Goal: Transaction & Acquisition: Subscribe to service/newsletter

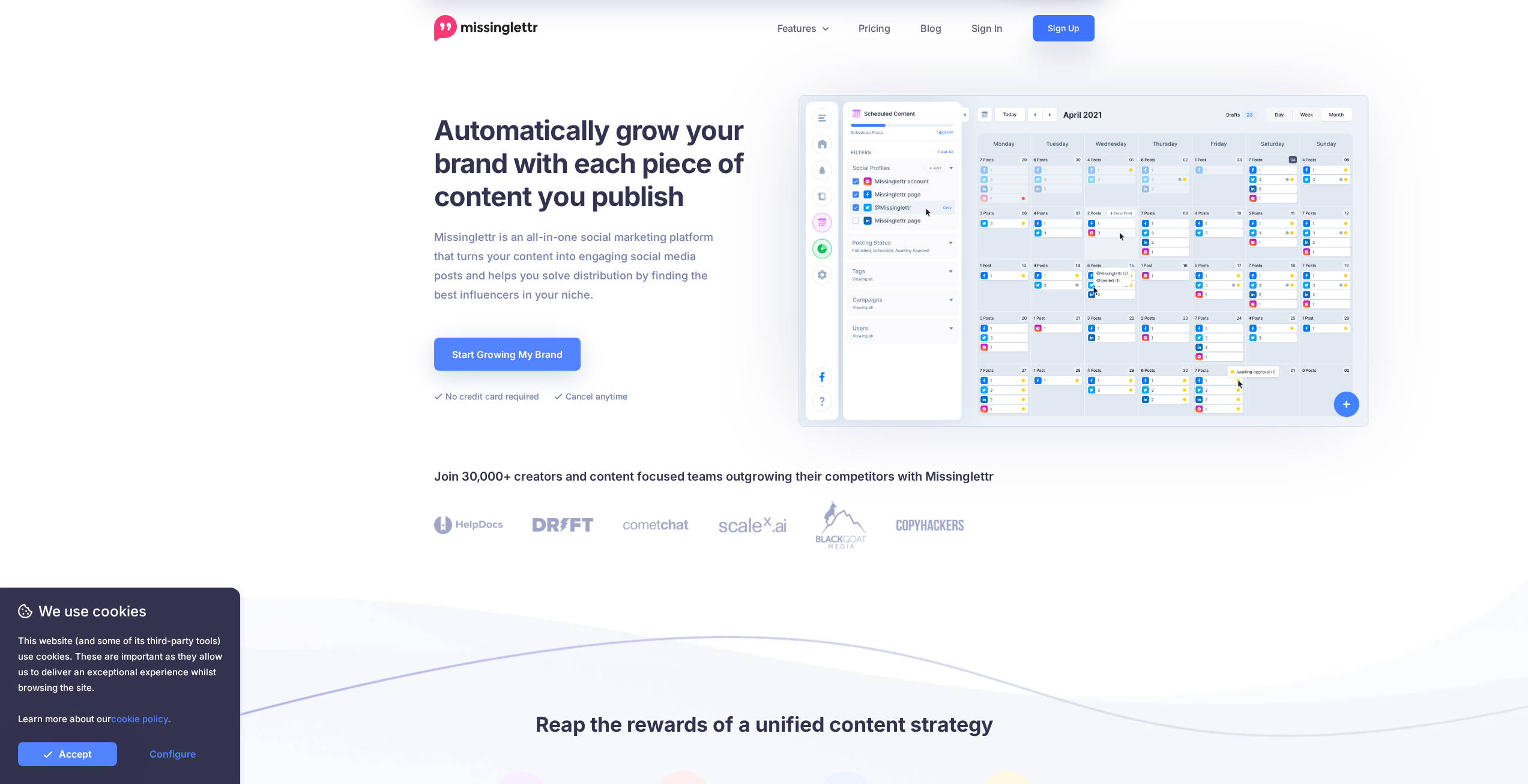
click at [1053, 26] on link "Sign Up" at bounding box center [1063, 29] width 61 height 27
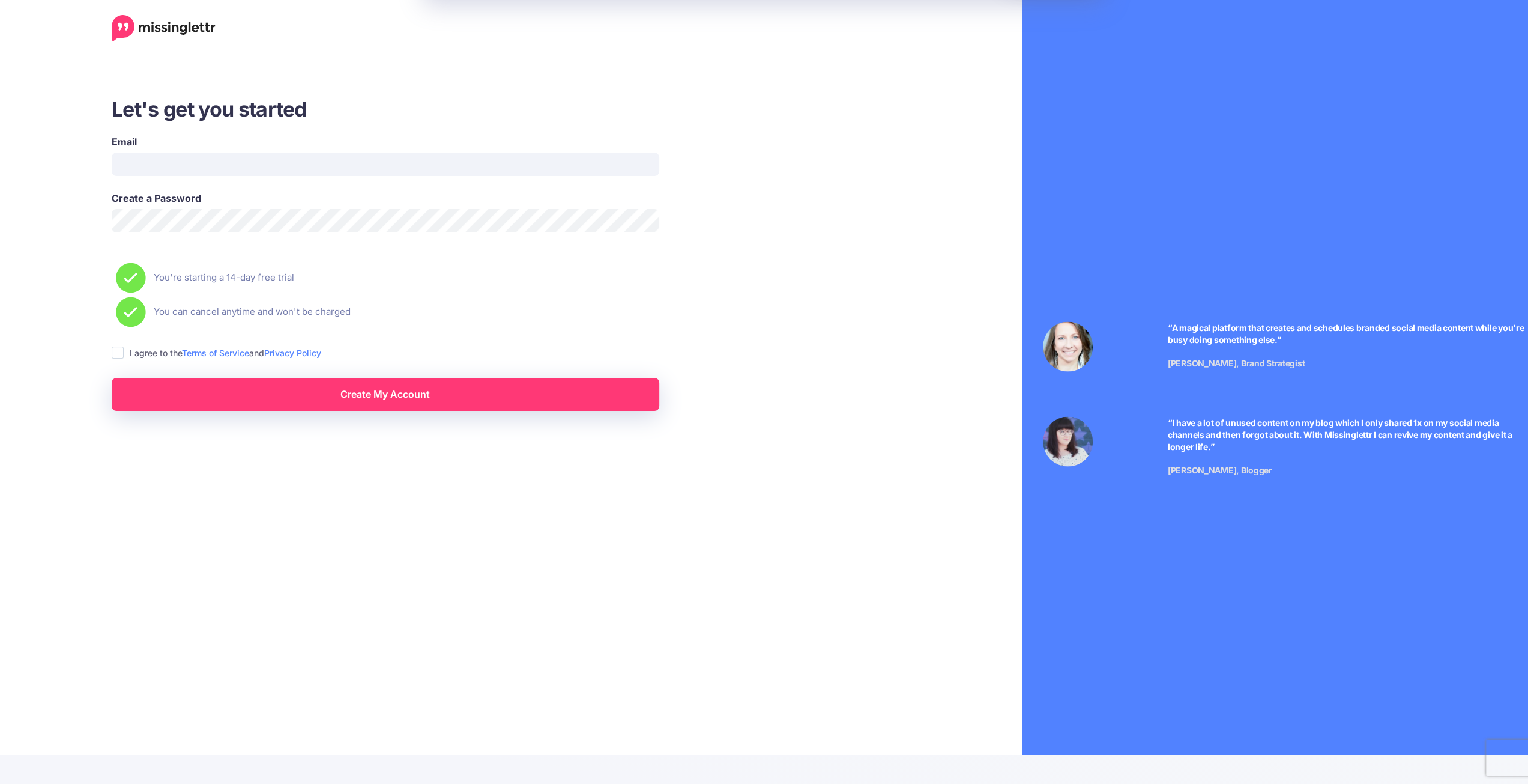
click at [262, 151] on div "Email" at bounding box center [385, 155] width 548 height 42
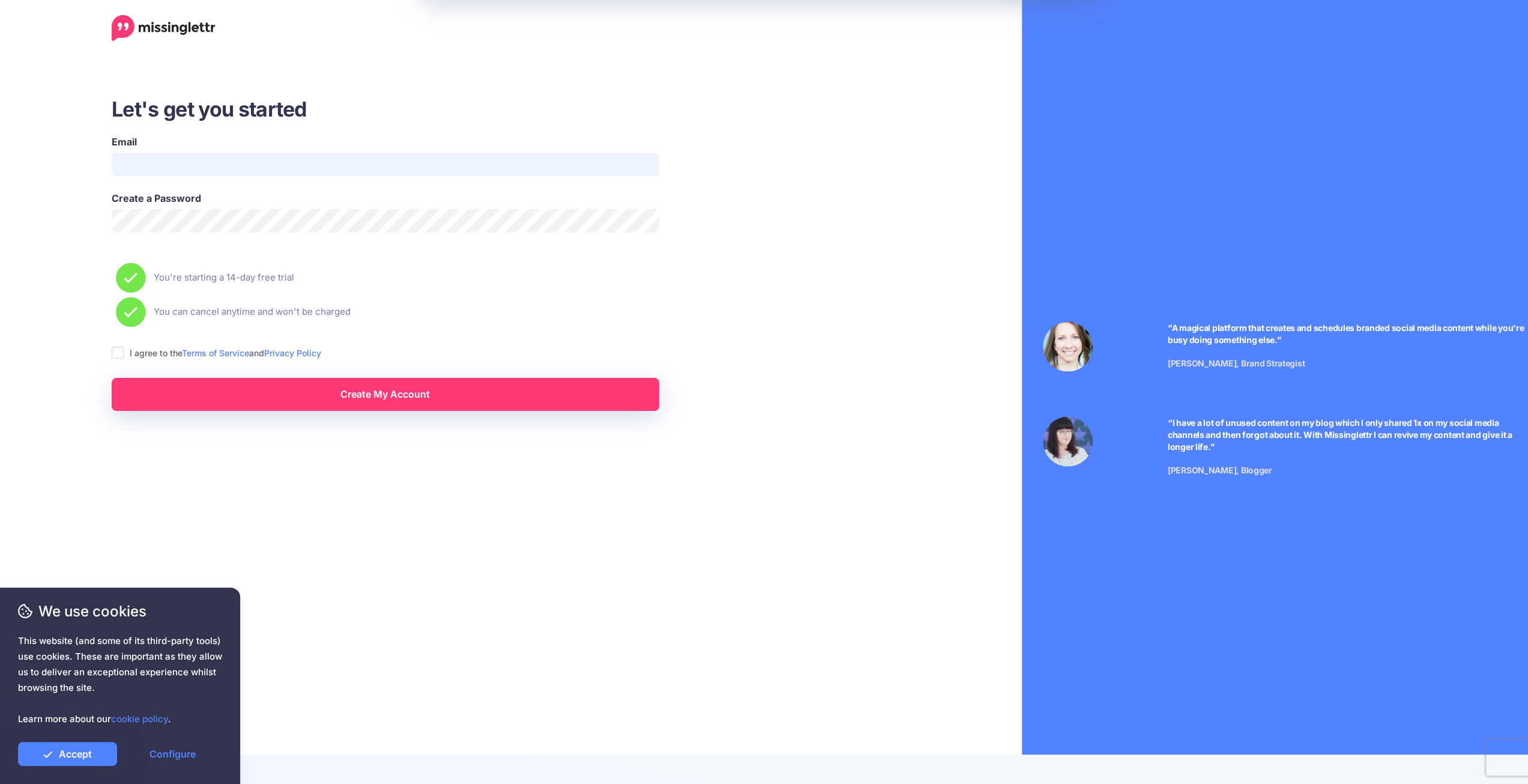
click at [260, 159] on input "Email" at bounding box center [385, 164] width 548 height 23
click at [242, 172] on input "Email" at bounding box center [385, 164] width 548 height 23
click at [242, 172] on input "**********" at bounding box center [385, 164] width 548 height 23
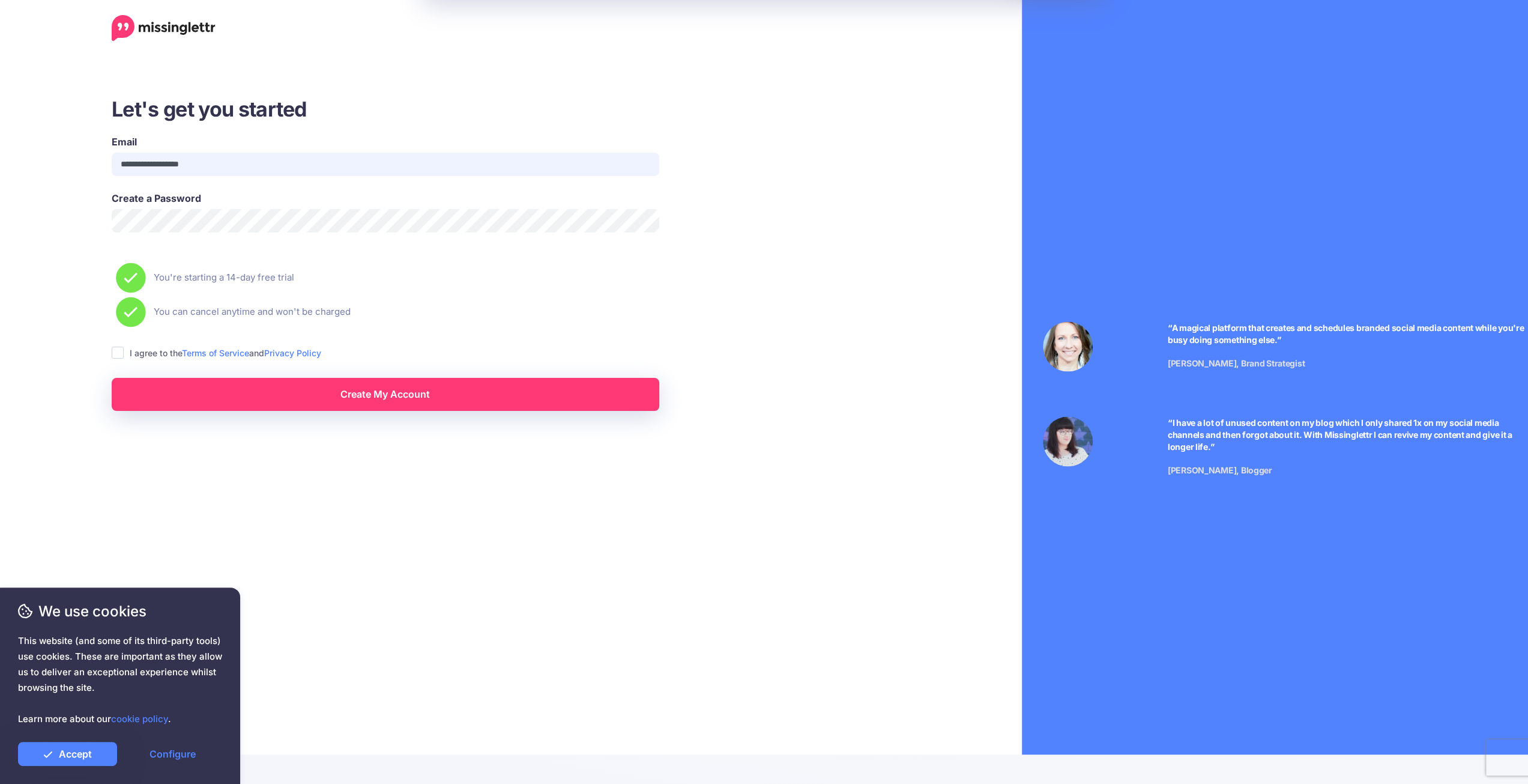
type input "**********"
click at [117, 356] on ins at bounding box center [117, 352] width 12 height 12
click at [358, 398] on link "Create My Account" at bounding box center [385, 394] width 548 height 33
click at [80, 749] on link "Accept" at bounding box center [67, 753] width 99 height 24
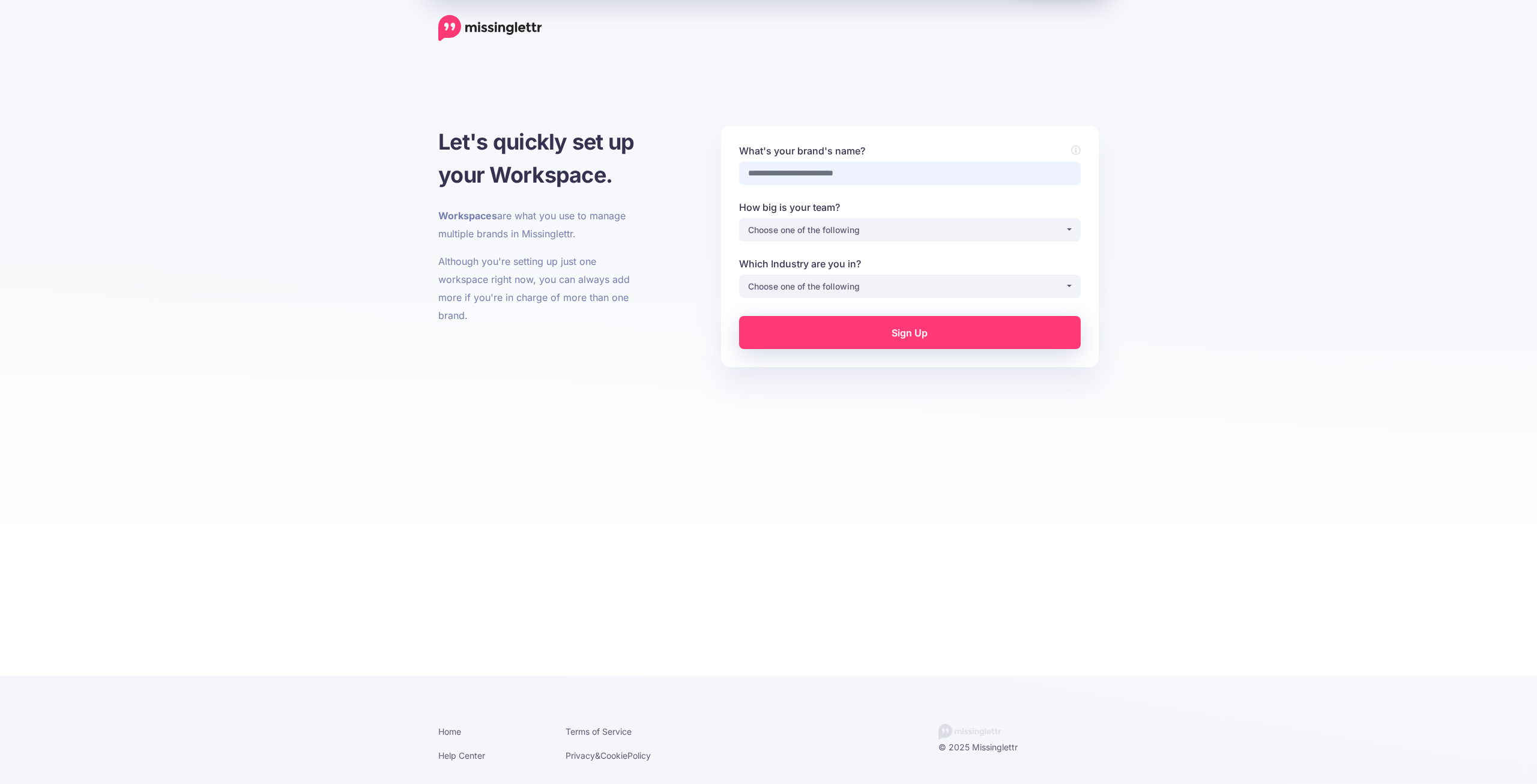
click at [857, 173] on input "What's your brand's name?" at bounding box center [911, 173] width 342 height 23
click at [881, 165] on input "What's your brand's name?" at bounding box center [911, 173] width 342 height 23
type input "*"
type input "*****"
click at [960, 235] on div "Choose one of the following" at bounding box center [907, 230] width 317 height 14
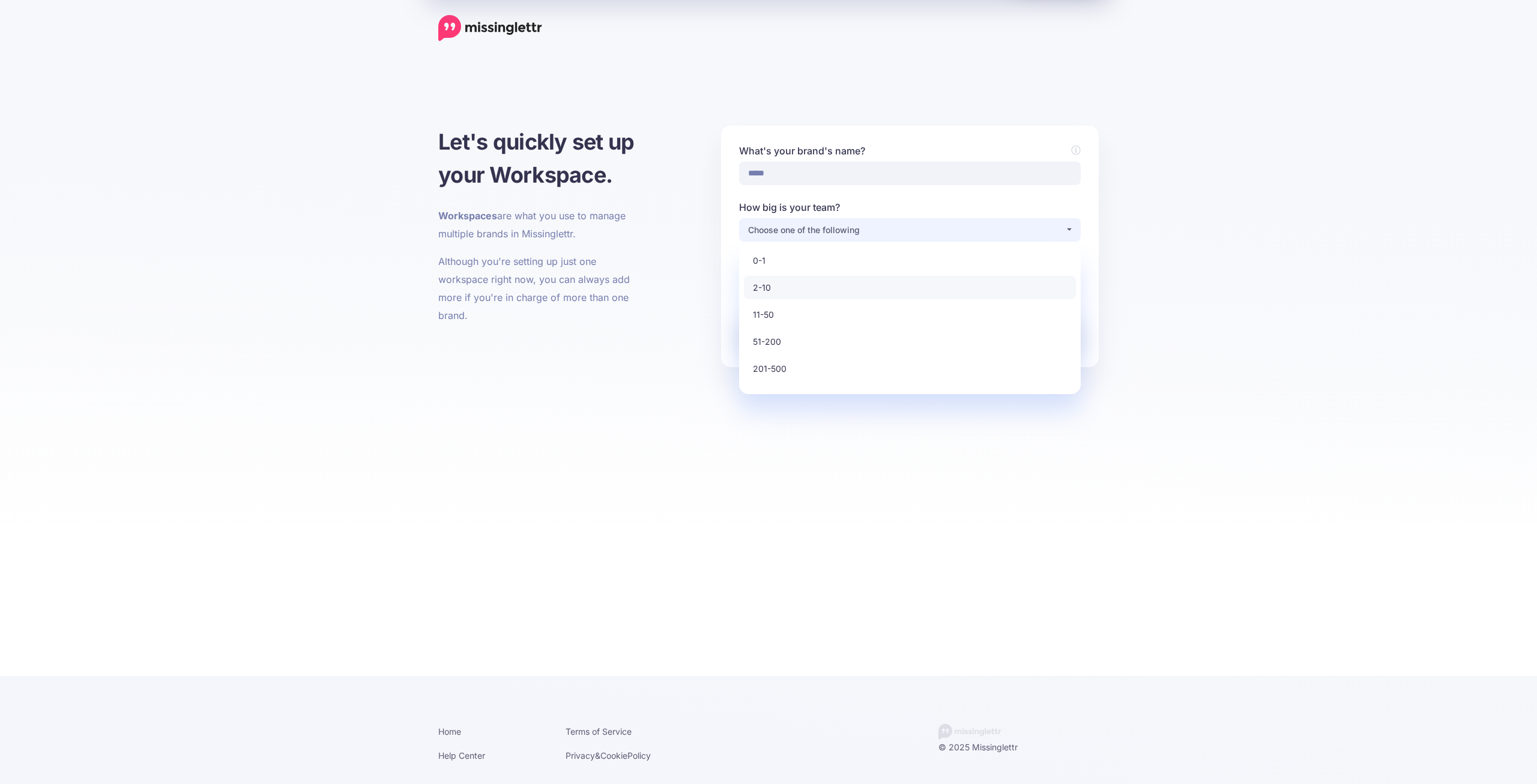
click at [905, 296] on link "2-10" at bounding box center [910, 287] width 332 height 23
select select "*"
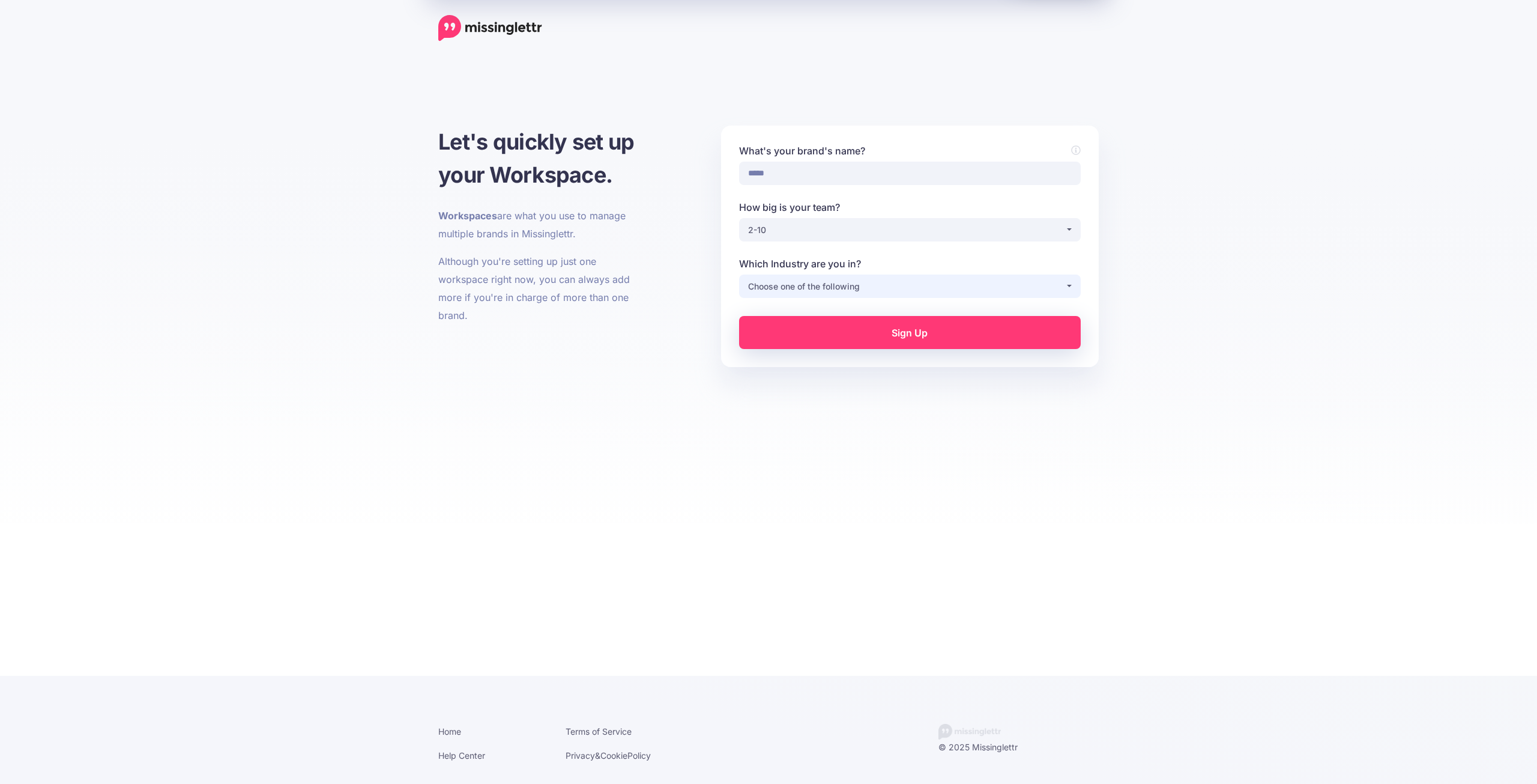
click at [877, 294] on button "Choose one of the following" at bounding box center [911, 286] width 342 height 23
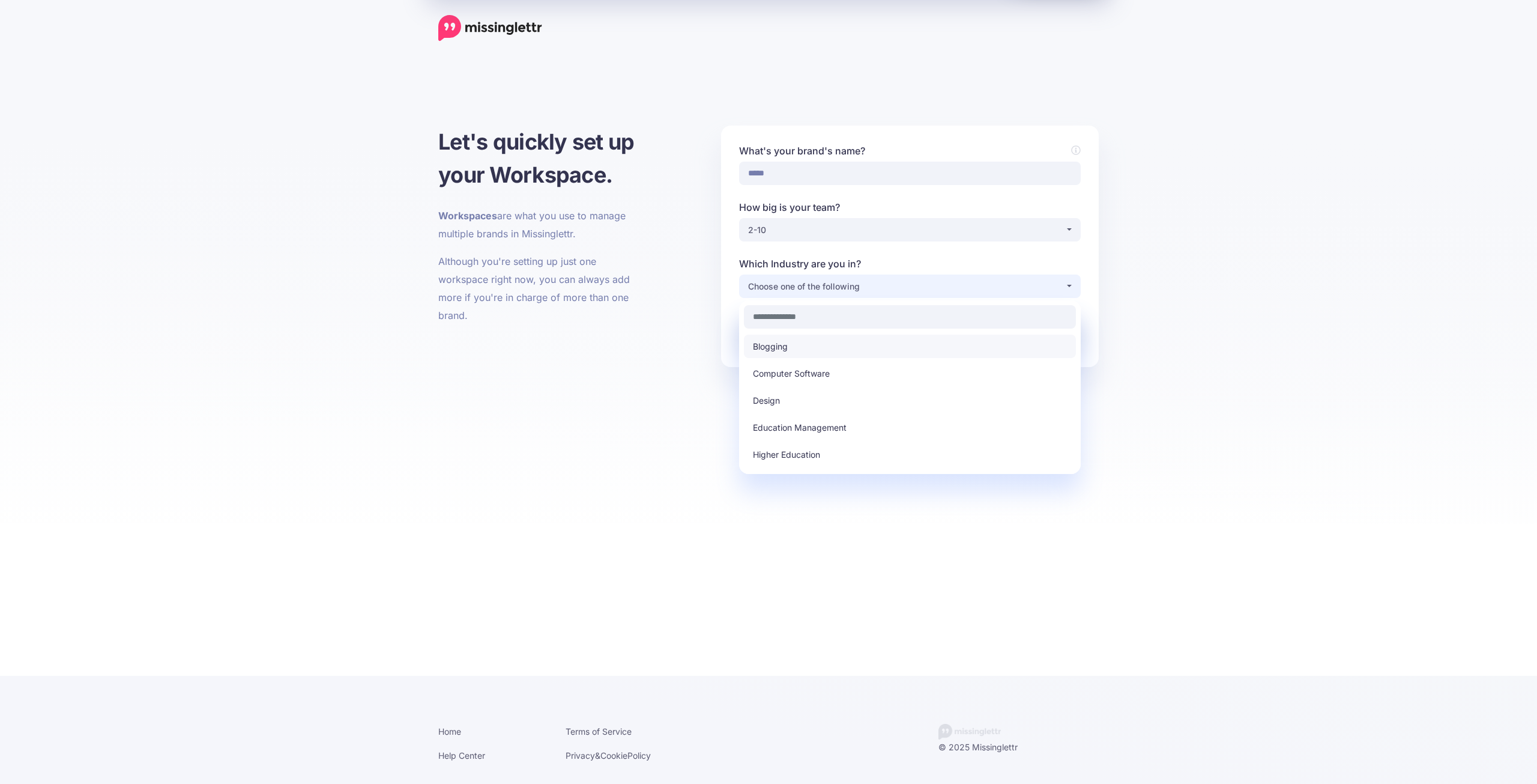
click at [827, 351] on link "Blogging" at bounding box center [910, 346] width 332 height 23
select select "********"
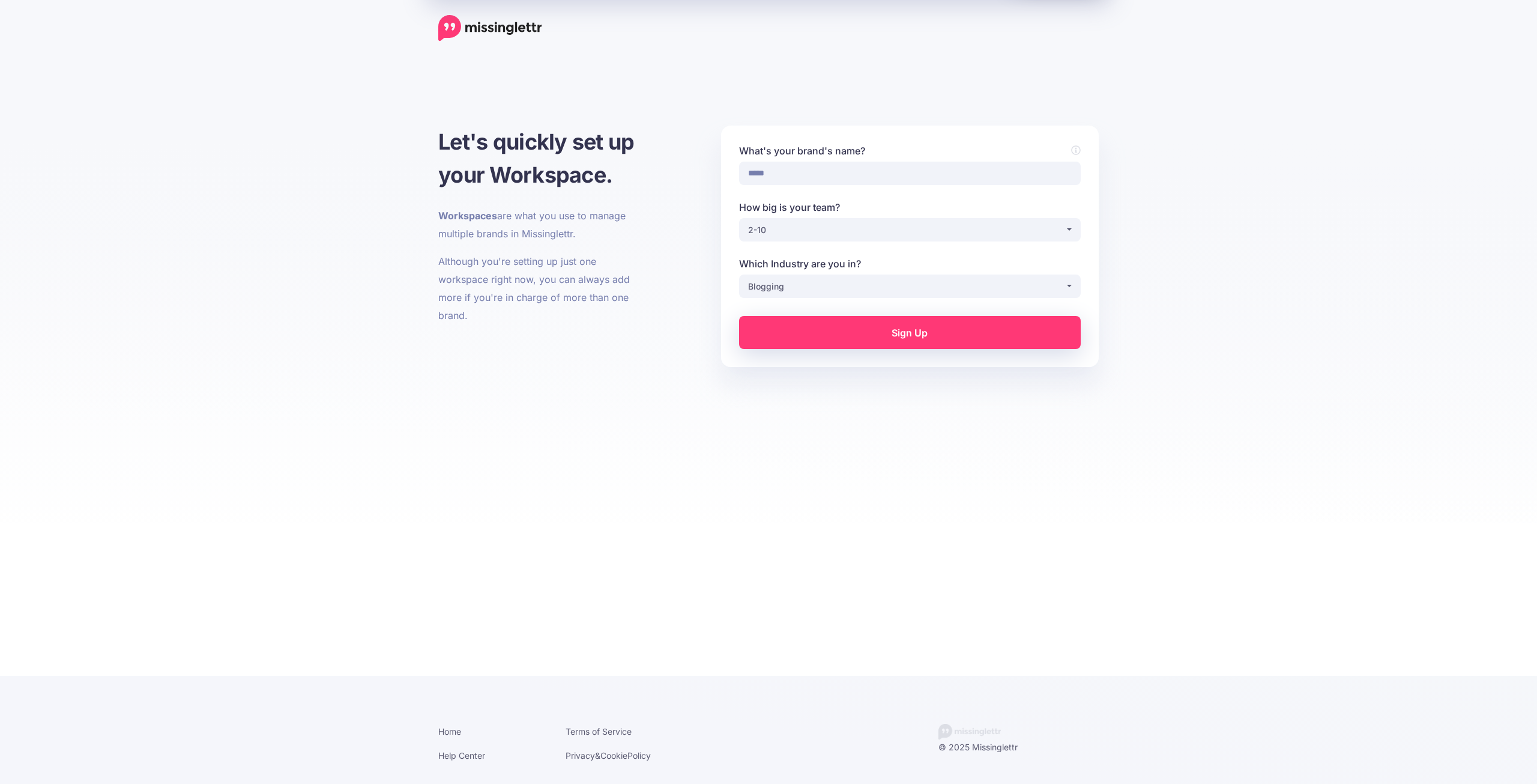
click at [921, 333] on link "Sign Up" at bounding box center [911, 332] width 342 height 33
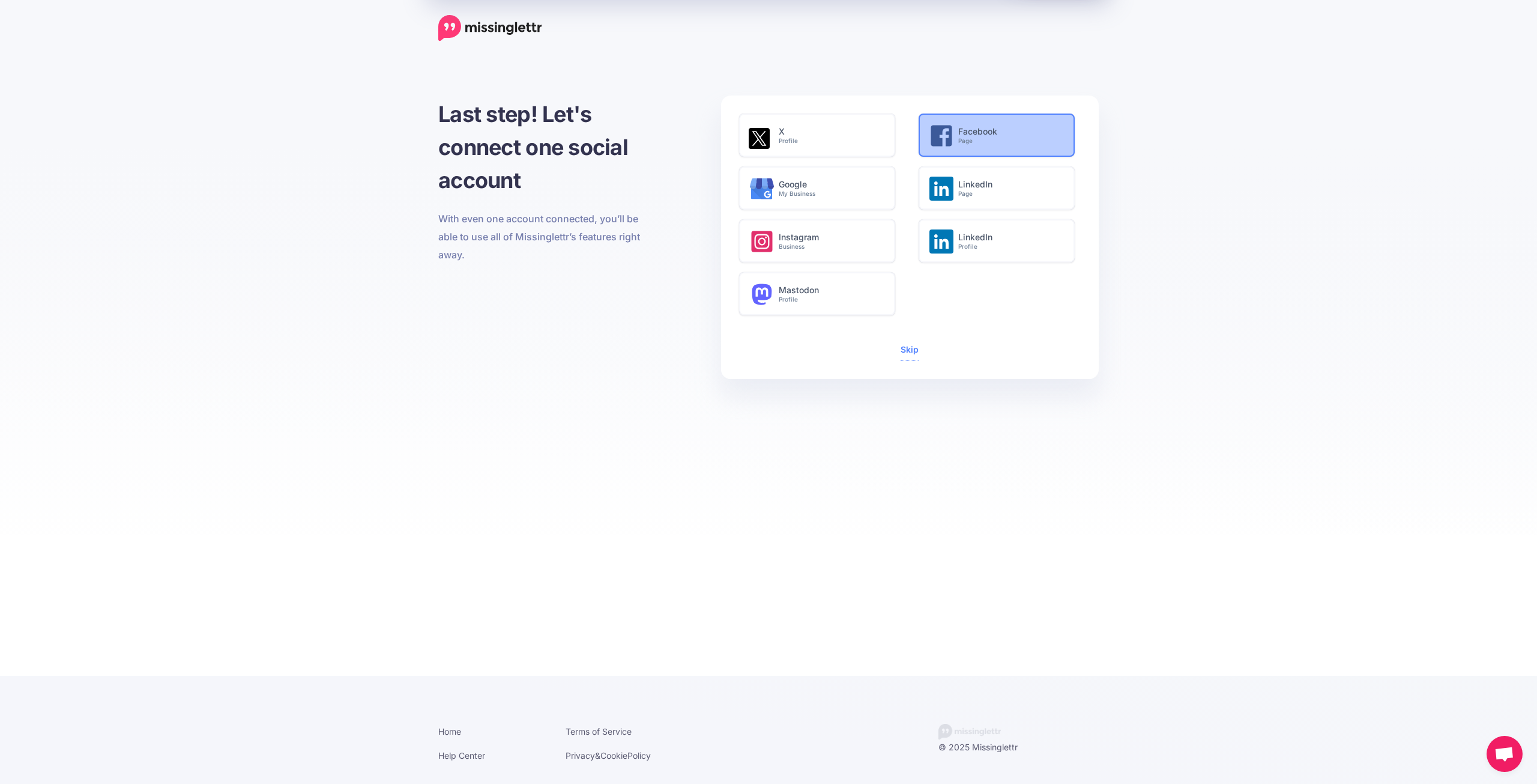
click at [1000, 139] on small "Page" at bounding box center [1010, 141] width 103 height 8
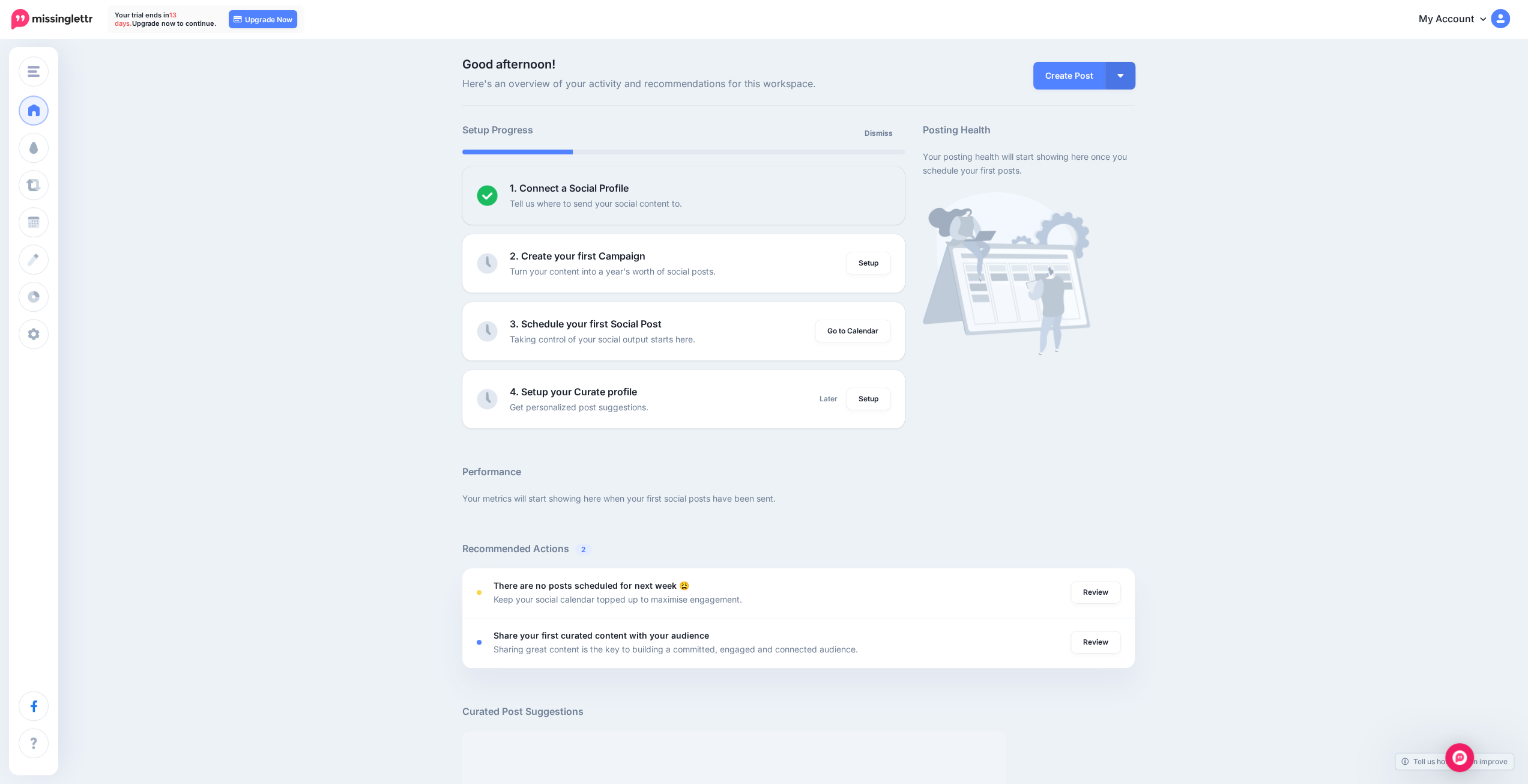
click at [1142, 78] on div "Create Post Create Post Create Campaign Promote Post" at bounding box center [1029, 75] width 230 height 34
click at [1131, 71] on button "button" at bounding box center [1121, 75] width 30 height 28
click at [1114, 136] on link "Create Campaign" at bounding box center [1086, 135] width 87 height 23
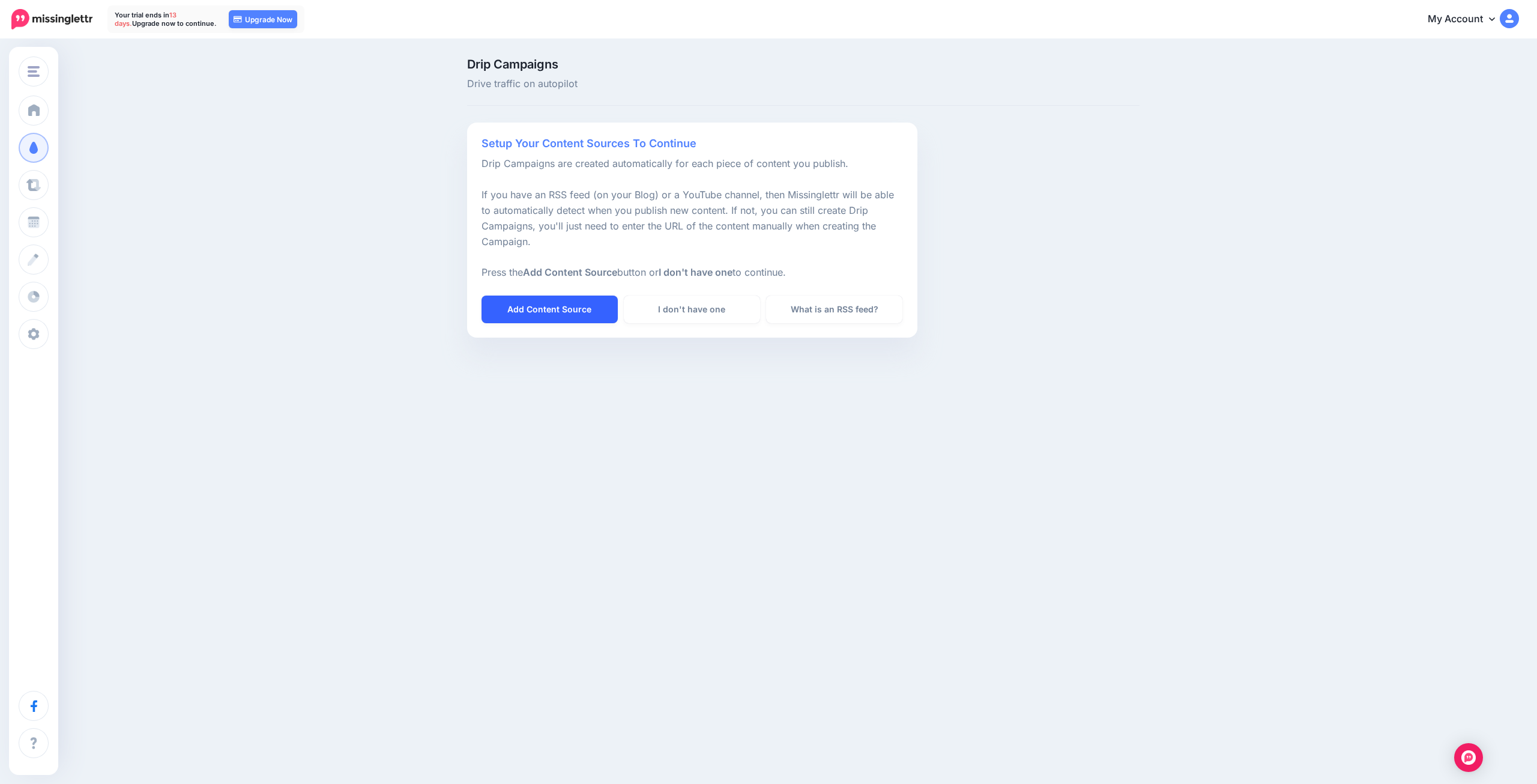
click at [581, 301] on link "Add Content Source" at bounding box center [550, 309] width 136 height 28
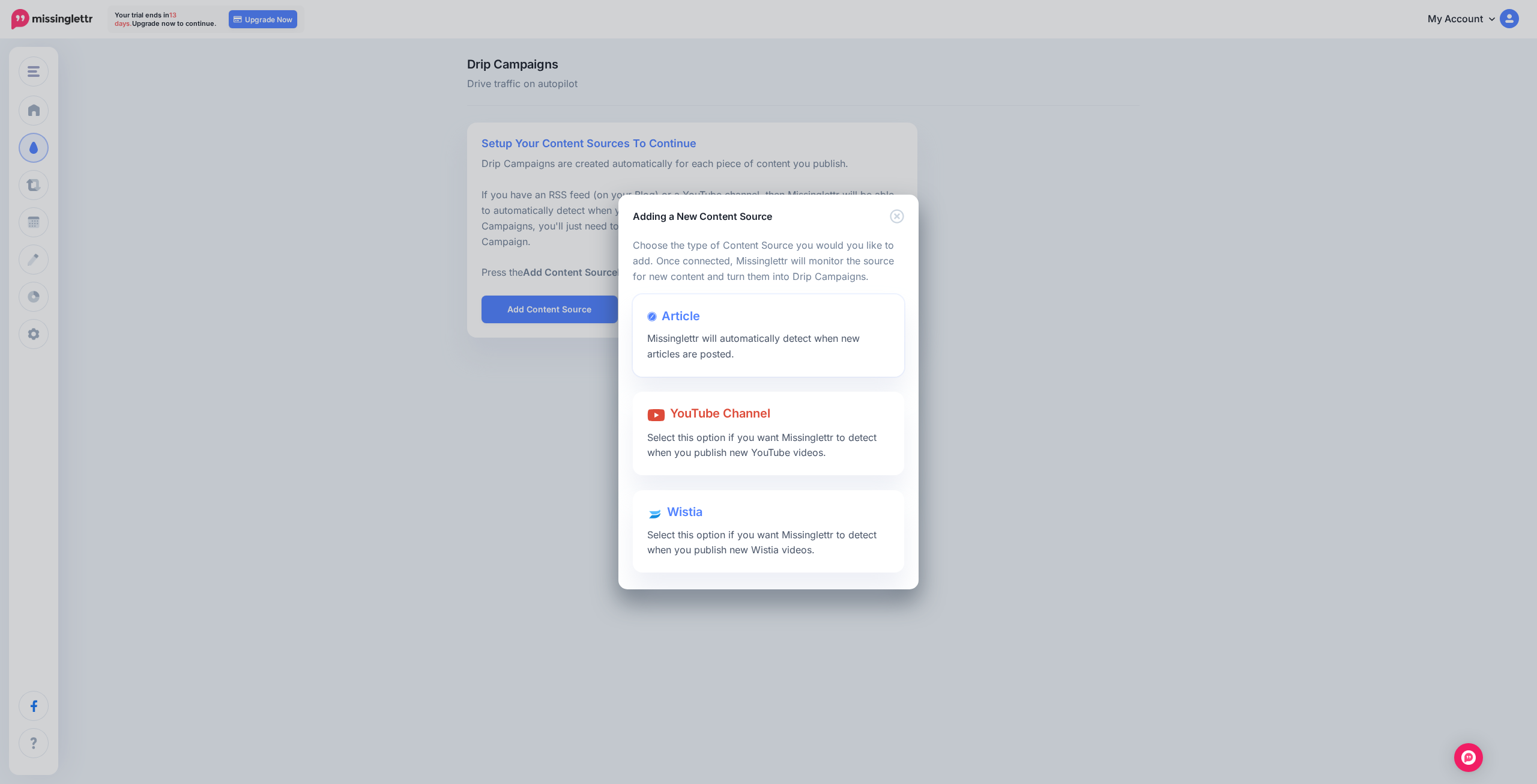
click at [797, 347] on div "Article Missinglettr will automatically detect when new articles are posted." at bounding box center [768, 335] width 272 height 82
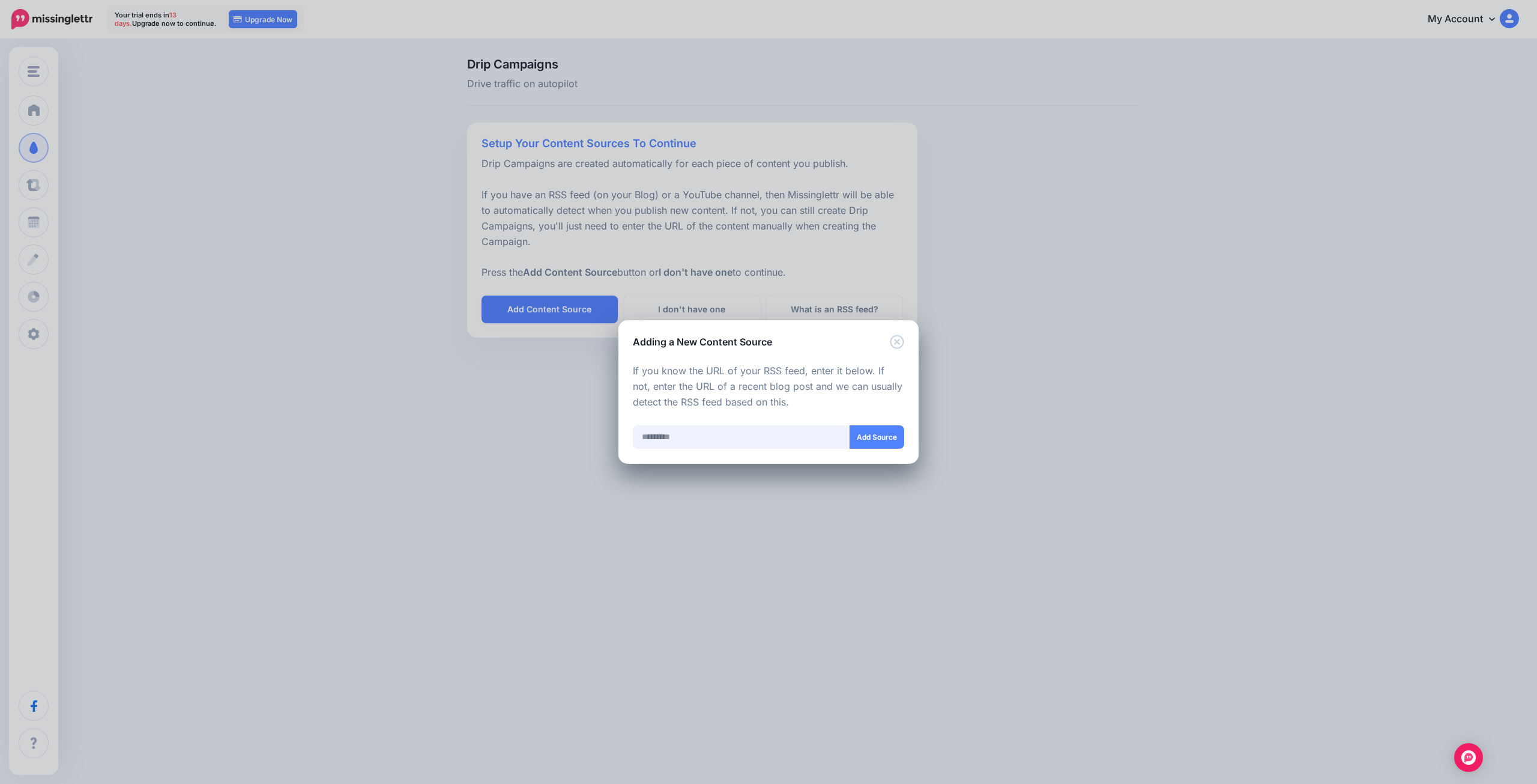
click at [696, 437] on input "text" at bounding box center [741, 437] width 217 height 23
click at [908, 339] on div "Adding a New Content Source" at bounding box center [768, 334] width 300 height 29
click at [895, 342] on icon "Close" at bounding box center [897, 341] width 14 height 14
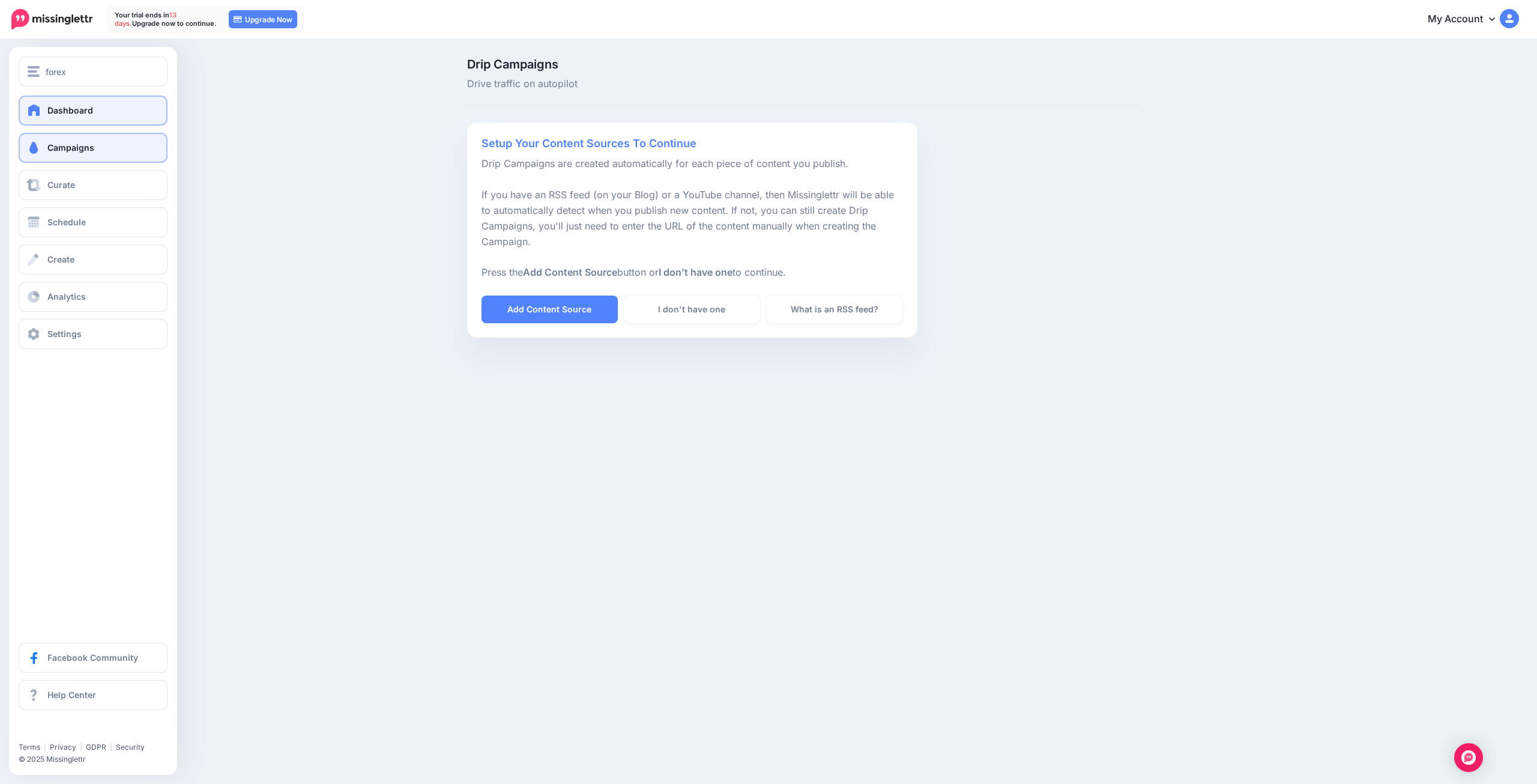
click at [45, 106] on link "Dashboard" at bounding box center [93, 110] width 149 height 30
click at [76, 143] on span "Campaigns" at bounding box center [70, 147] width 47 height 10
